Goal: Check status: Check status

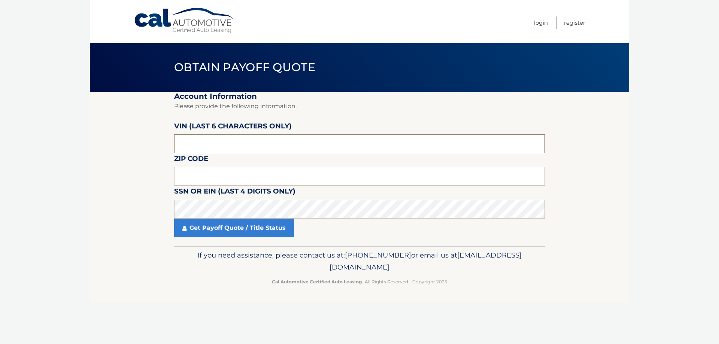
click at [197, 140] on input "text" at bounding box center [359, 144] width 371 height 19
type input "107294"
click at [193, 172] on input "text" at bounding box center [359, 176] width 371 height 19
type input "08002"
click at [207, 232] on link "Get Payoff Quote / Title Status" at bounding box center [234, 228] width 120 height 19
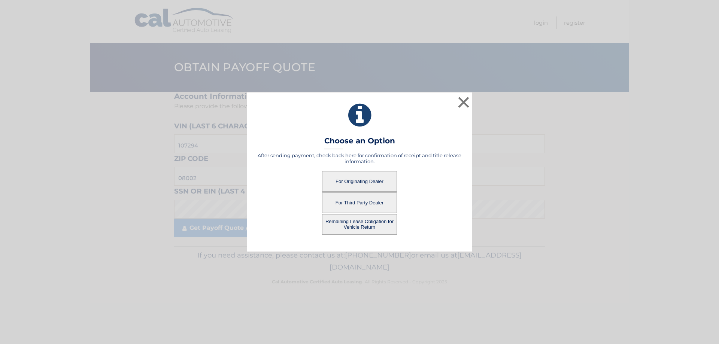
click at [343, 178] on button "For Originating Dealer" at bounding box center [359, 181] width 75 height 21
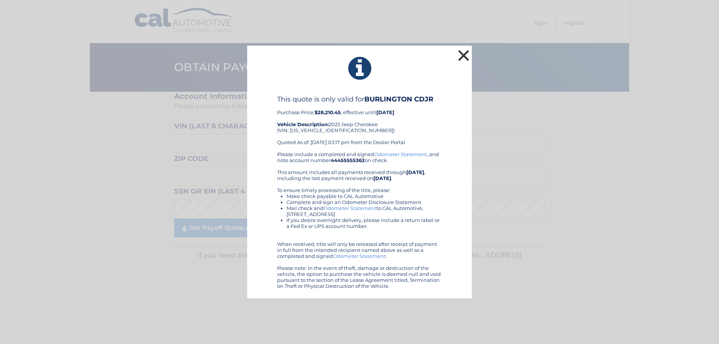
click at [468, 53] on button "×" at bounding box center [463, 55] width 15 height 15
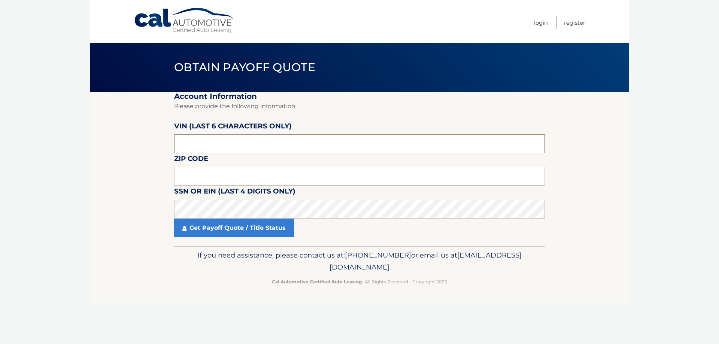
click at [193, 136] on input "text" at bounding box center [359, 144] width 371 height 19
type input "107294"
type input "08002"
click at [234, 235] on link "Get Payoff Quote / Title Status" at bounding box center [234, 228] width 120 height 19
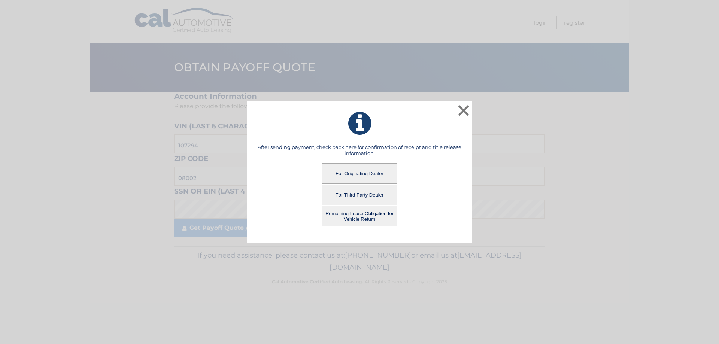
click at [344, 217] on button "Remaining Lease Obligation for Vehicle Return" at bounding box center [359, 216] width 75 height 21
click at [359, 219] on button "Remaining Lease Obligation for Vehicle Return" at bounding box center [359, 216] width 75 height 21
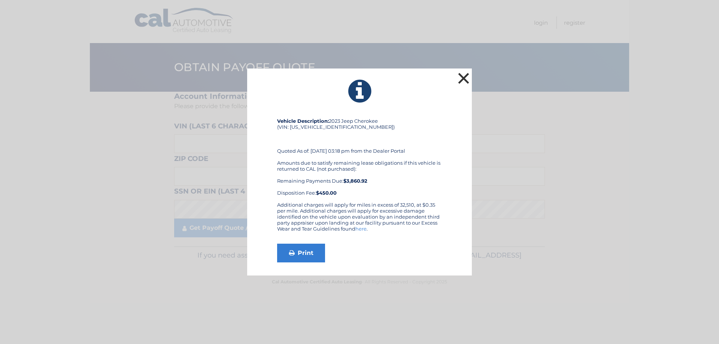
click at [462, 77] on button "×" at bounding box center [463, 78] width 15 height 15
